Goal: Task Accomplishment & Management: Manage account settings

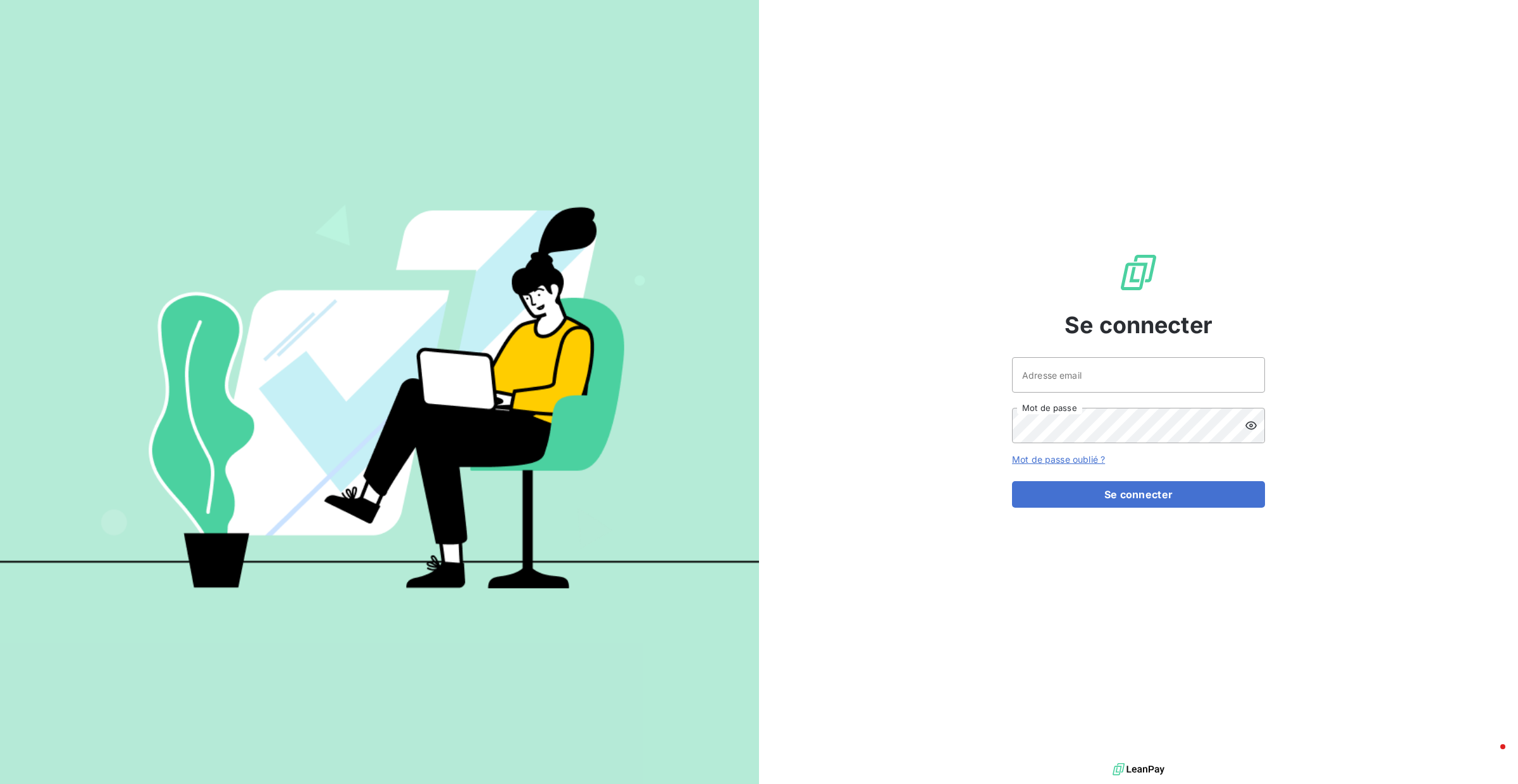
click at [1143, 394] on div "Adresse email Mot de passe" at bounding box center [1138, 400] width 253 height 86
click at [1142, 389] on input "Adresse email" at bounding box center [1138, 375] width 253 height 35
click at [1136, 379] on input "Adresse email" at bounding box center [1138, 375] width 253 height 35
type input "[PERSON_NAME][EMAIL_ADDRESS][DOMAIN_NAME]"
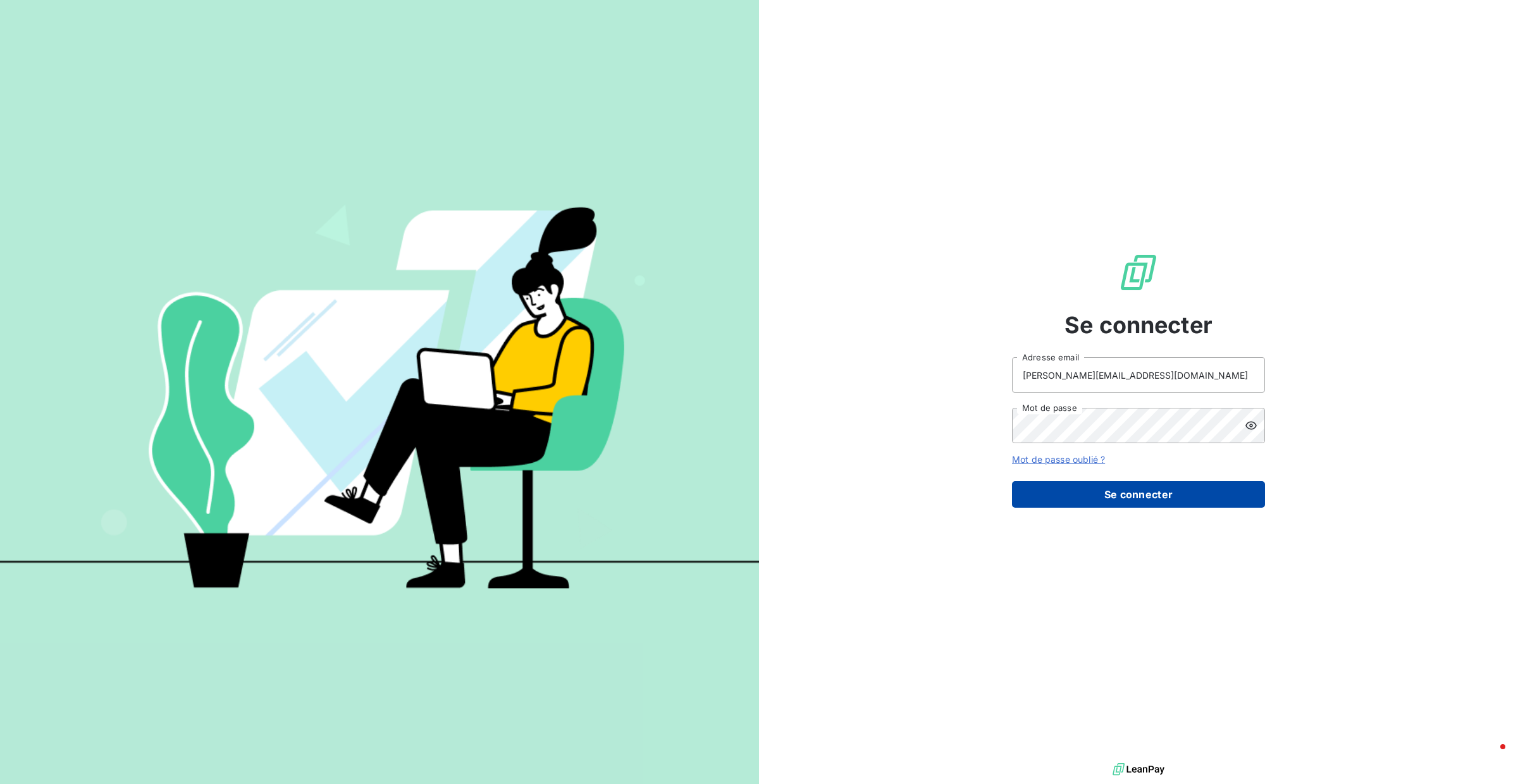
click at [1136, 504] on button "Se connecter" at bounding box center [1138, 494] width 253 height 27
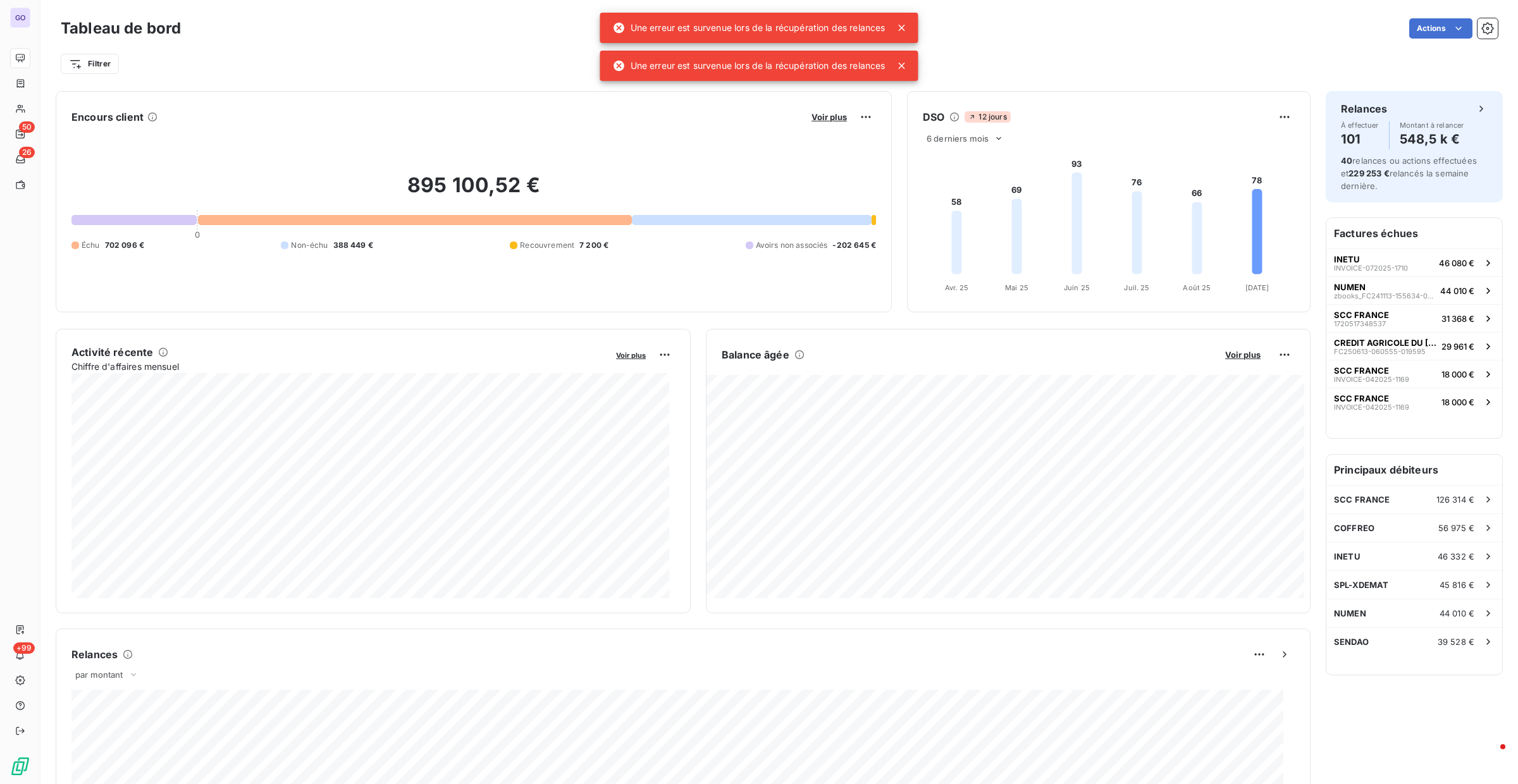
click at [913, 25] on div at bounding box center [904, 28] width 18 height 13
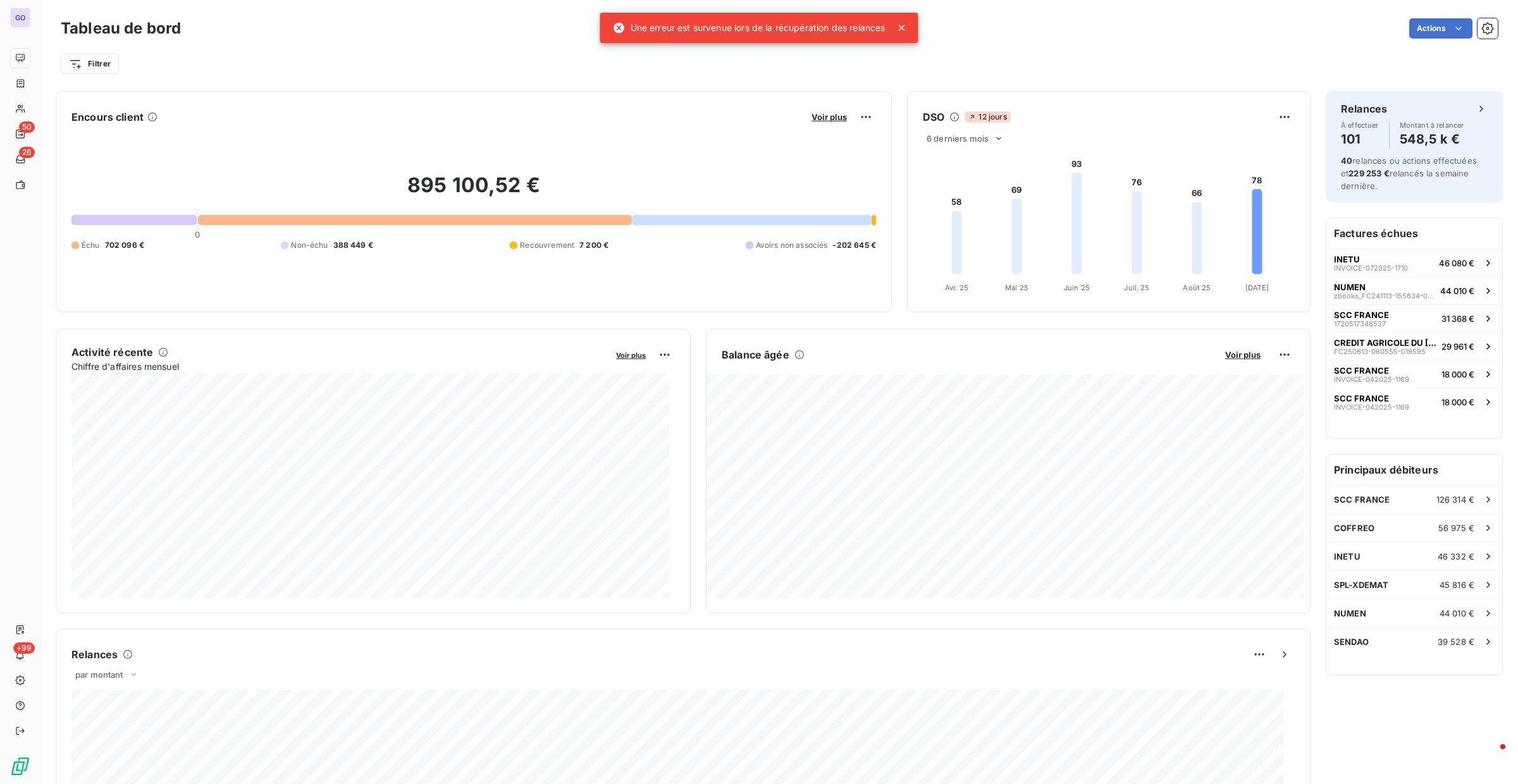
click at [907, 55] on div "Filtrer" at bounding box center [779, 64] width 1437 height 24
drag, startPoint x: 899, startPoint y: 28, endPoint x: 907, endPoint y: 27, distance: 8.1
click at [899, 28] on icon at bounding box center [902, 28] width 13 height 13
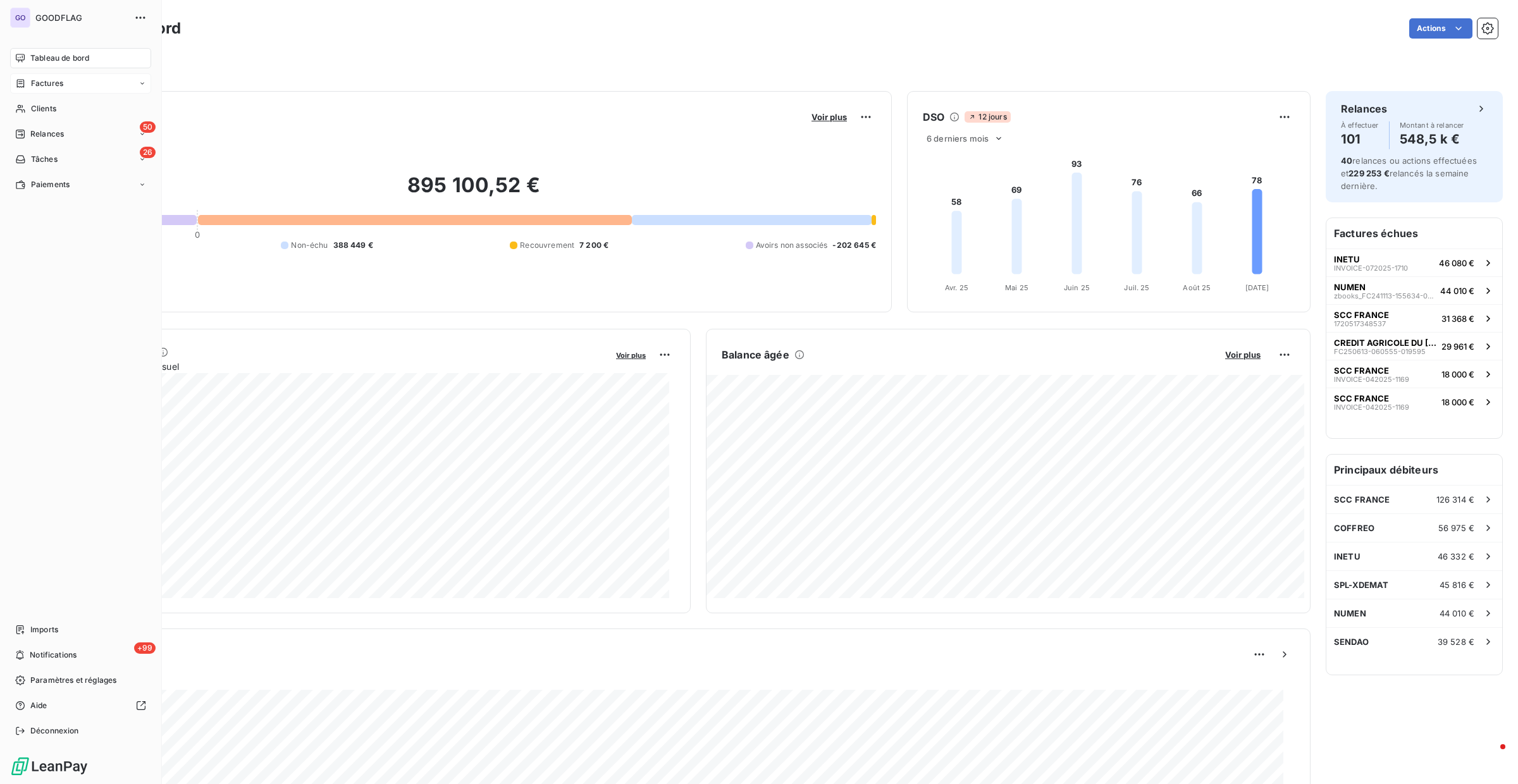
click at [22, 86] on icon at bounding box center [20, 84] width 8 height 8
